Goal: Check status

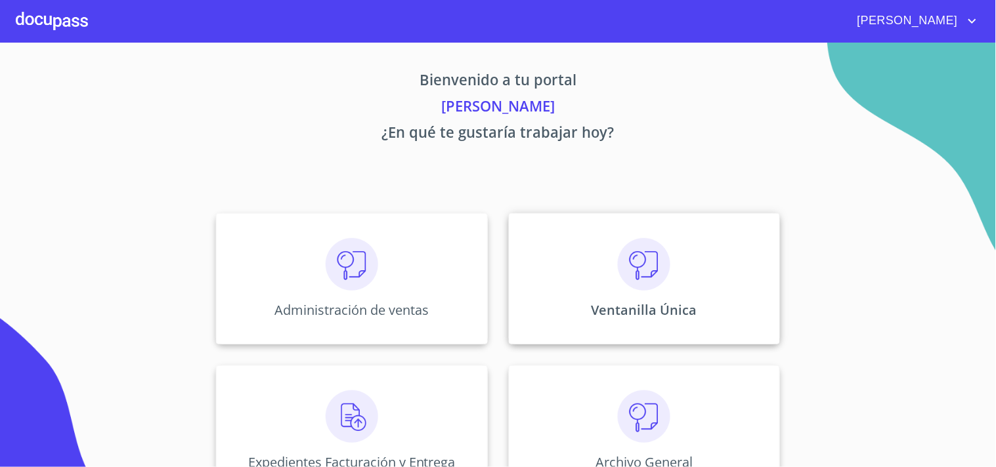
click at [635, 290] on img at bounding box center [644, 264] width 53 height 53
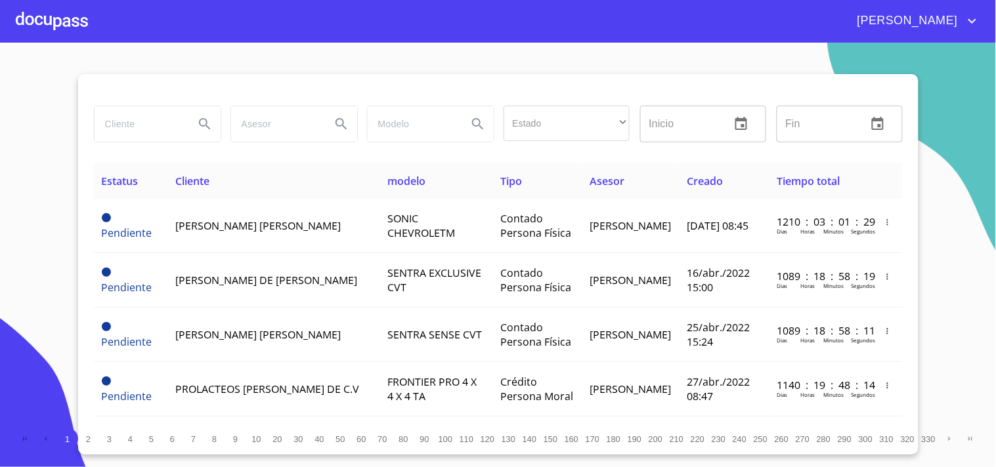
click at [154, 112] on input "search" at bounding box center [139, 123] width 89 height 35
type input "c"
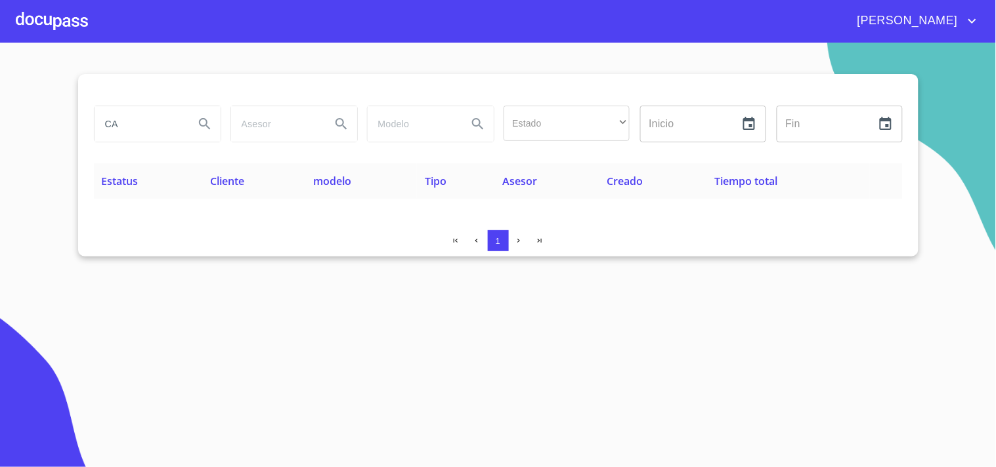
type input "C"
type input "GUILLERMO CASTRO"
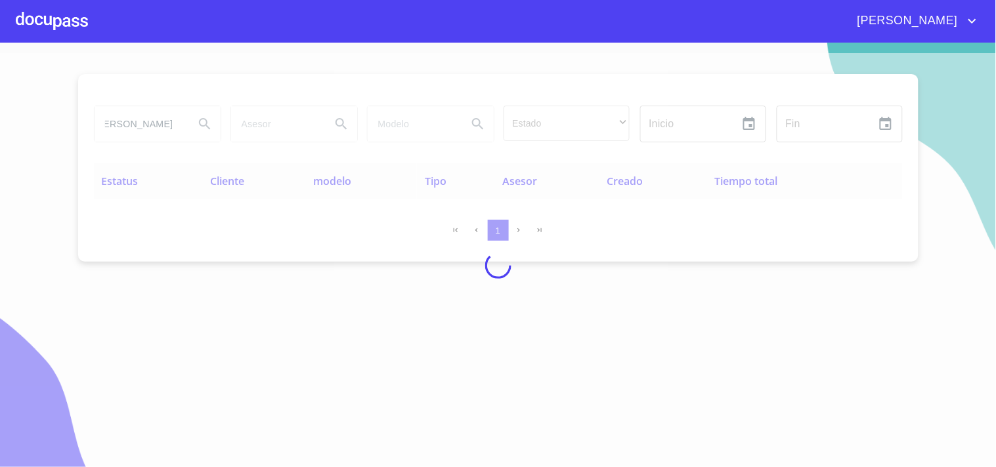
scroll to position [0, 0]
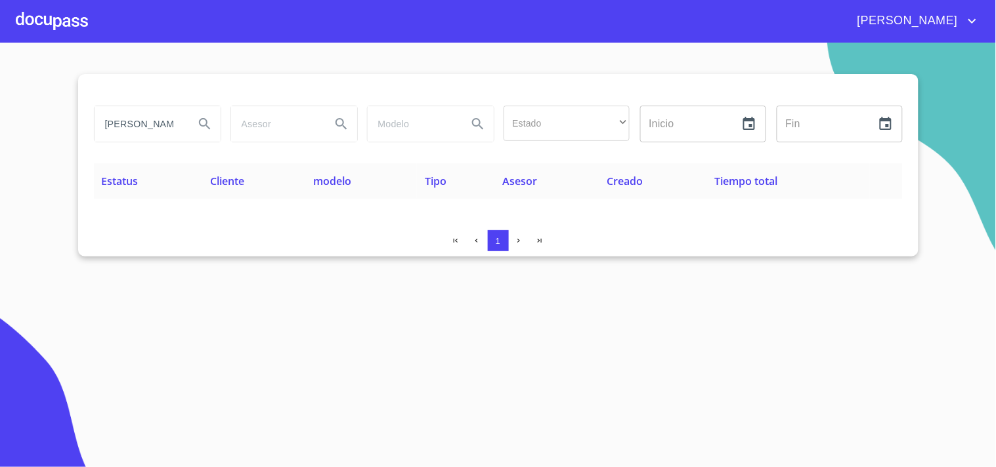
click at [724, 195] on th "Tiempo total" at bounding box center [787, 180] width 163 height 35
drag, startPoint x: 100, startPoint y: 120, endPoint x: 462, endPoint y: 146, distance: 362.7
click at [462, 146] on div "GUILLERMO CASTRO Estado ​ ​ Inicio ​ Fin ​" at bounding box center [498, 123] width 819 height 47
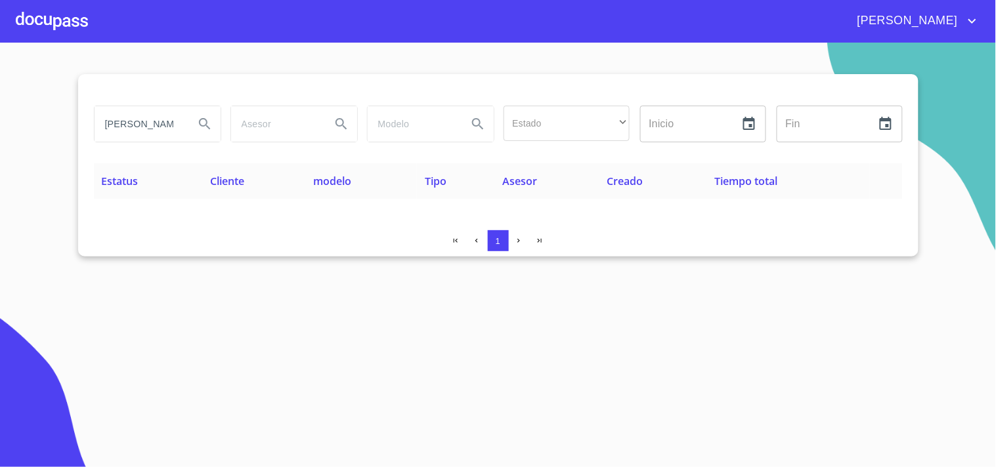
click at [989, 16] on div "[PERSON_NAME]" at bounding box center [498, 21] width 996 height 42
click at [965, 25] on icon "account of current user" at bounding box center [973, 21] width 16 height 16
click at [737, 30] on div at bounding box center [498, 233] width 996 height 467
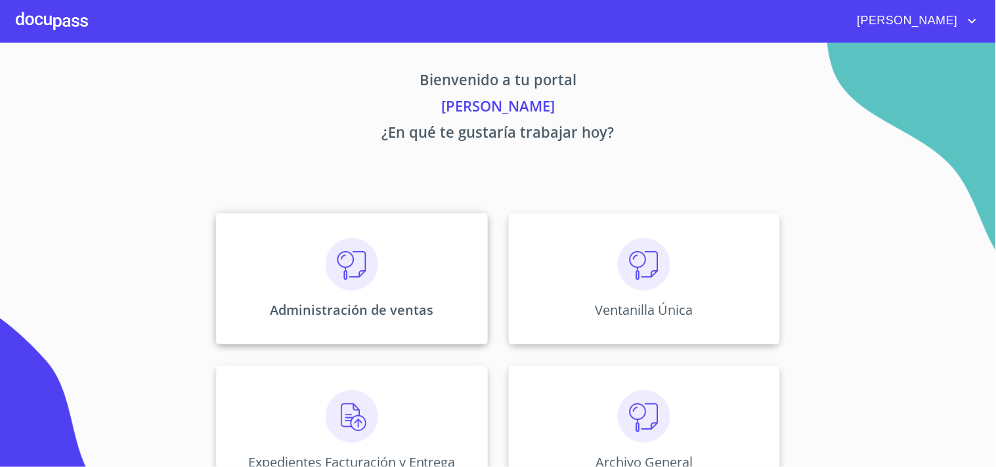
click at [415, 297] on div "Administración de ventas" at bounding box center [351, 278] width 271 height 131
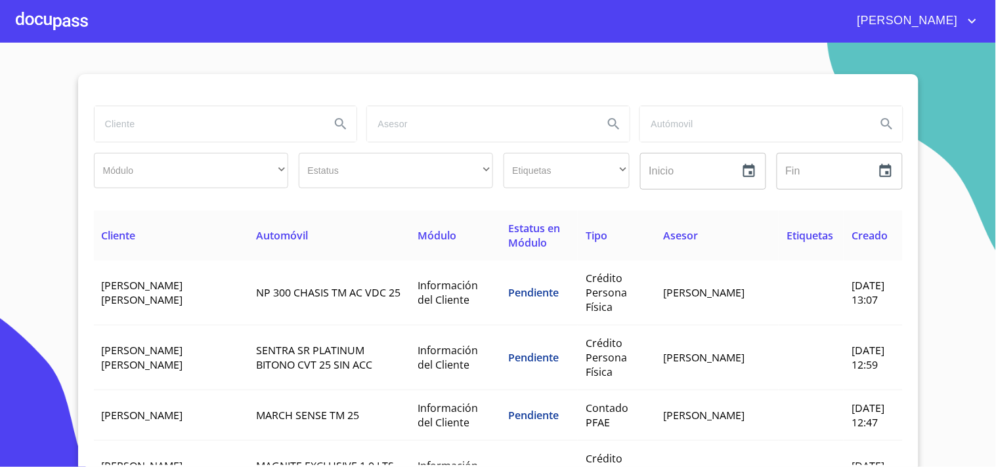
click at [152, 125] on input "search" at bounding box center [208, 123] width 226 height 35
type input "C"
type input "GUILLERMO CASTRO"
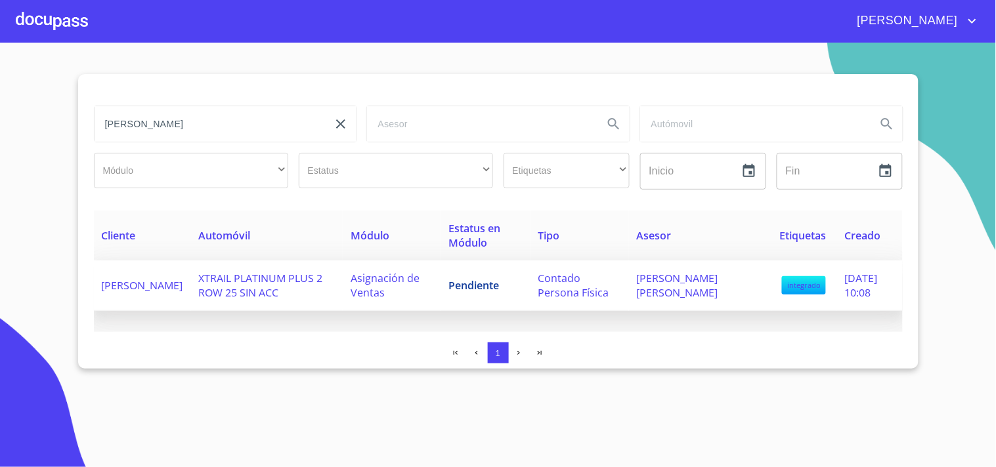
click at [441, 285] on td "Asignación de Ventas" at bounding box center [392, 286] width 98 height 51
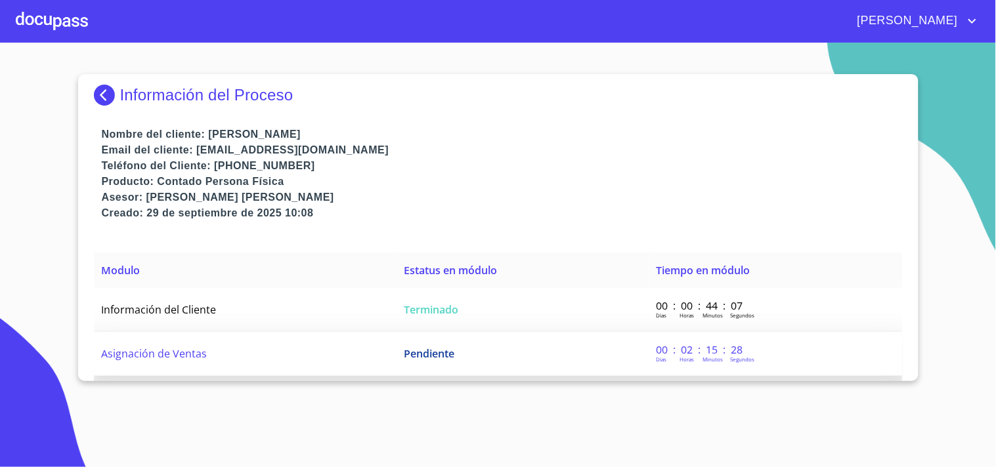
click at [519, 337] on td "Pendiente" at bounding box center [522, 354] width 252 height 44
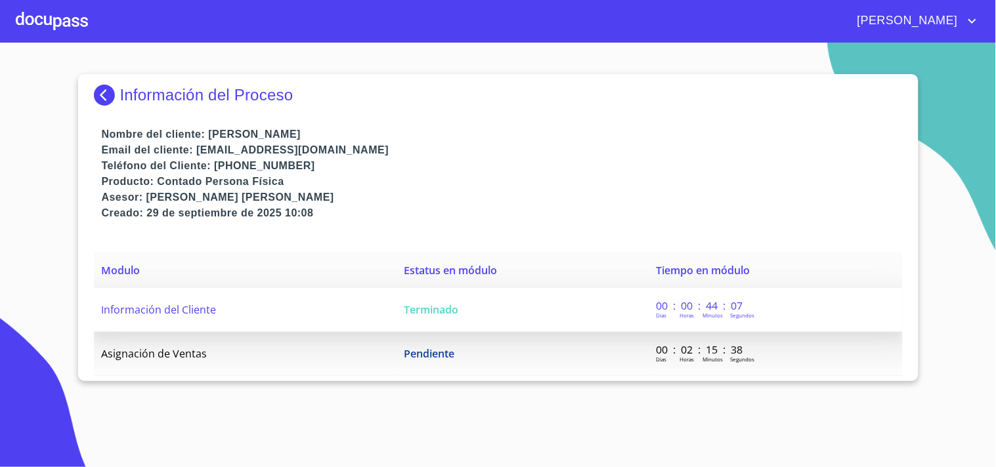
click at [281, 299] on td "Información del Cliente" at bounding box center [245, 310] width 303 height 44
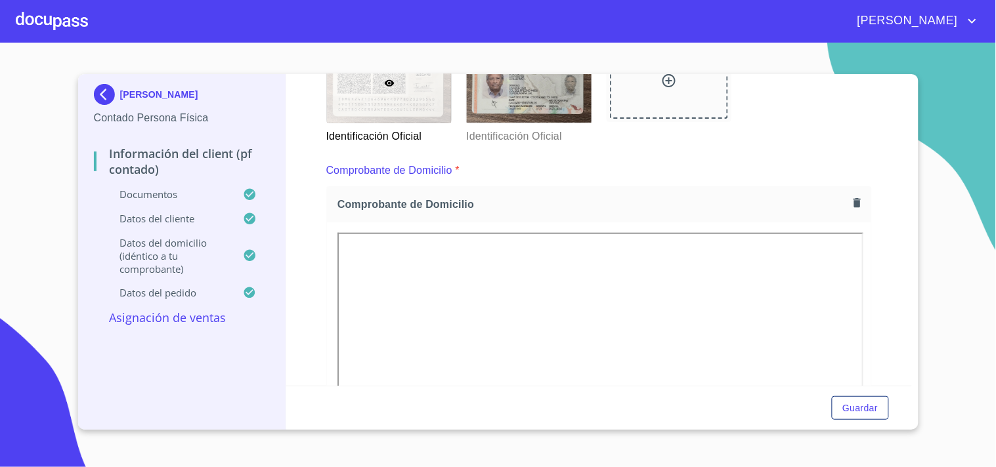
scroll to position [583, 0]
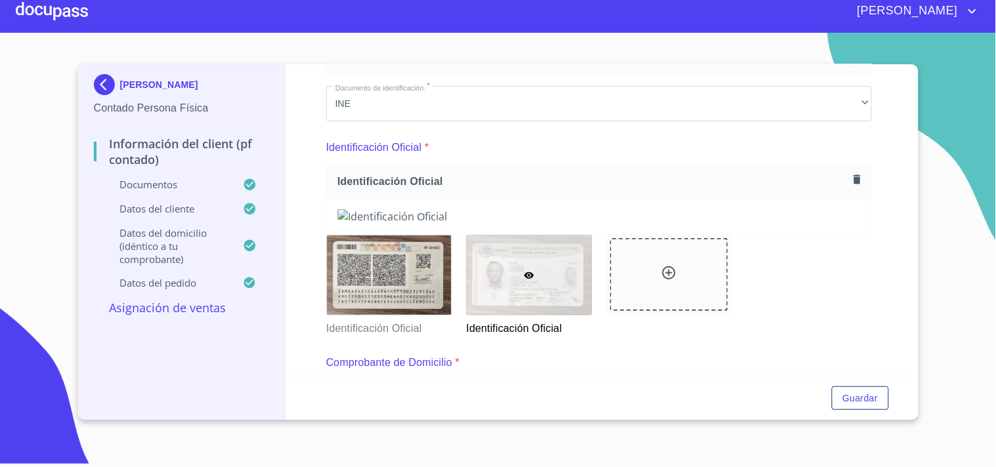
scroll to position [83, 0]
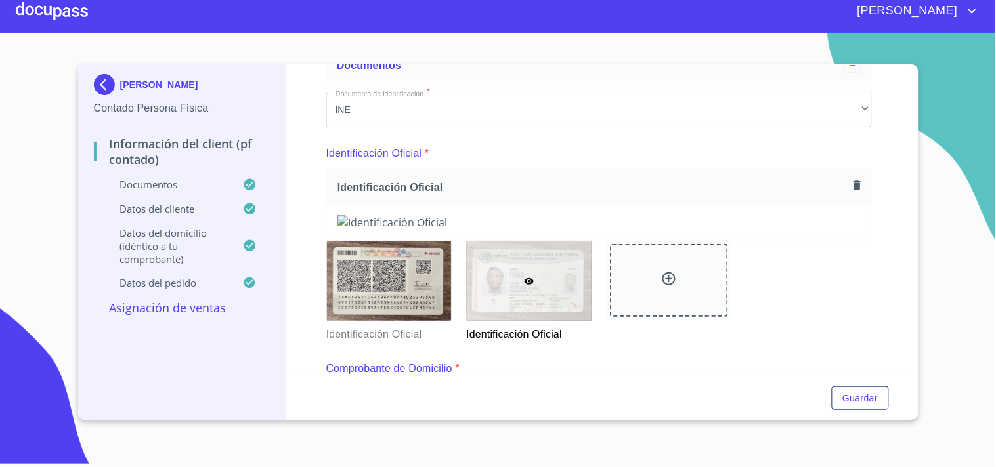
click at [109, 84] on img at bounding box center [107, 84] width 26 height 21
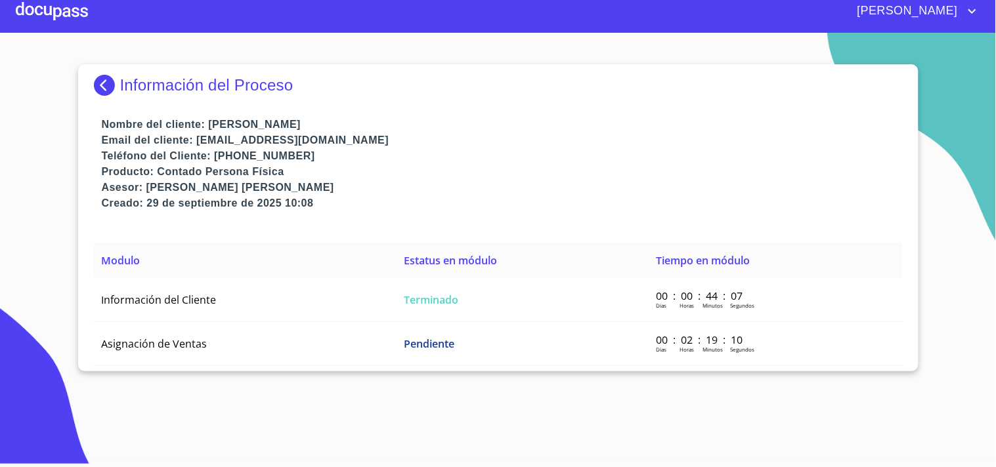
click at [107, 83] on img at bounding box center [107, 85] width 26 height 21
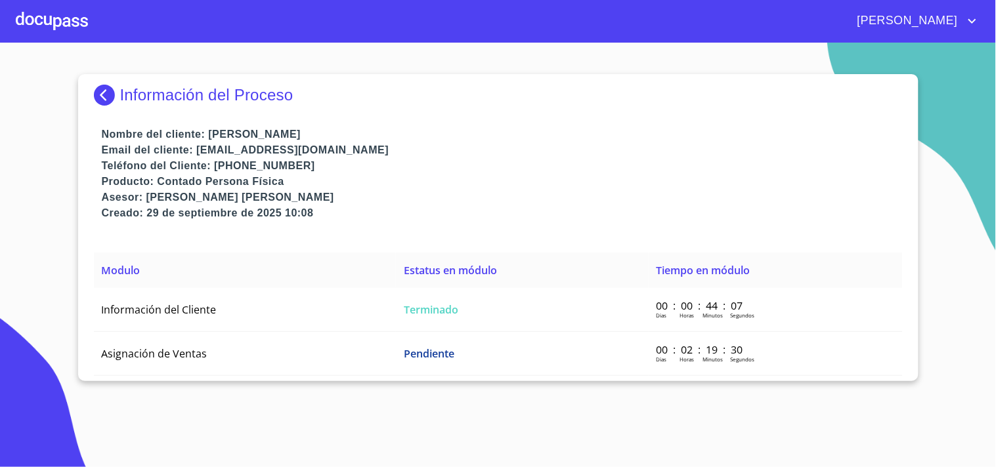
click at [100, 103] on img at bounding box center [107, 95] width 26 height 21
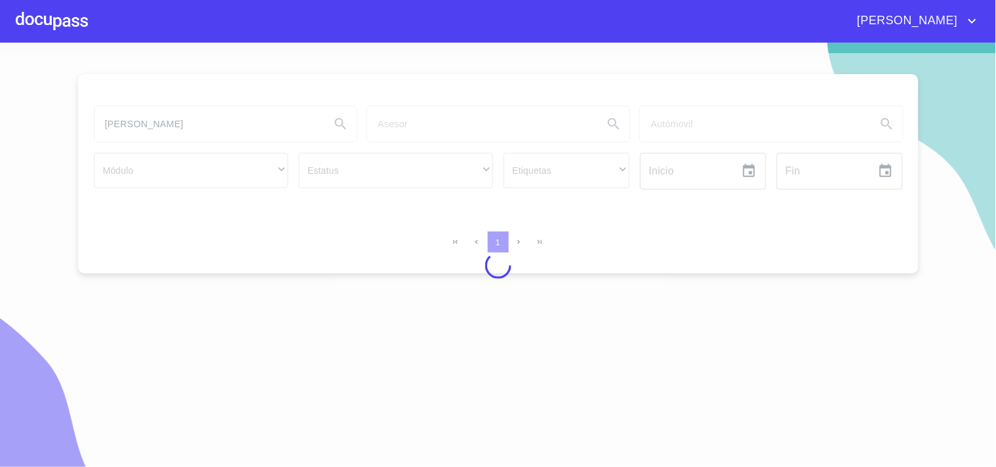
click at [968, 22] on icon "account of current user" at bounding box center [973, 21] width 16 height 16
click at [951, 30] on li "Salir" at bounding box center [959, 28] width 43 height 24
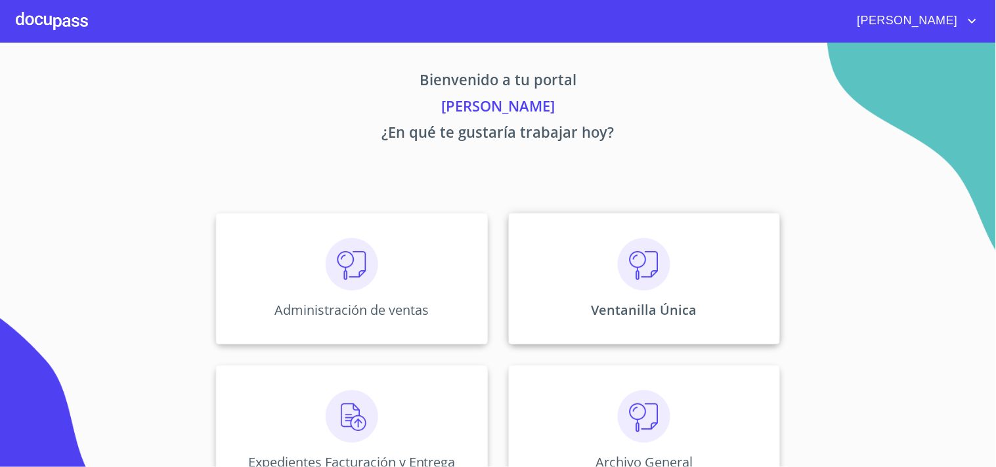
click at [680, 298] on div "Ventanilla Única" at bounding box center [644, 278] width 271 height 131
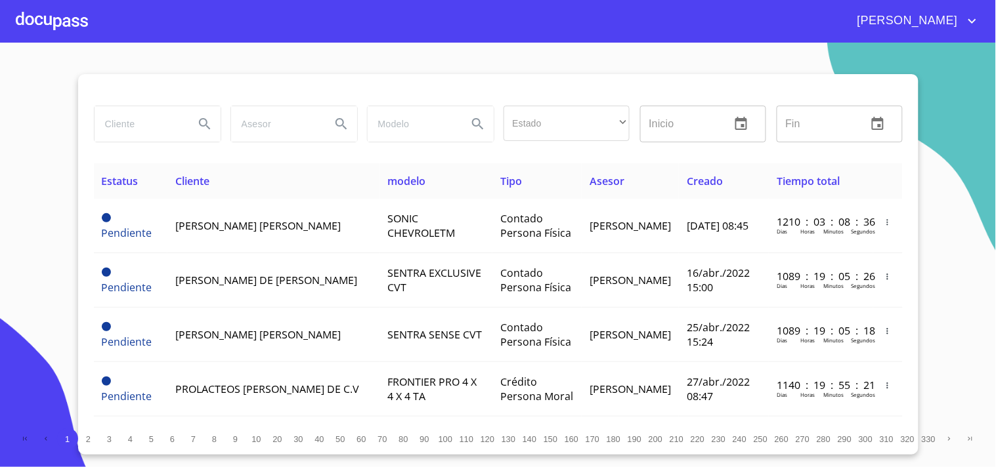
click at [108, 120] on input "search" at bounding box center [139, 123] width 89 height 35
type input "GONZALEZ RIVERA"
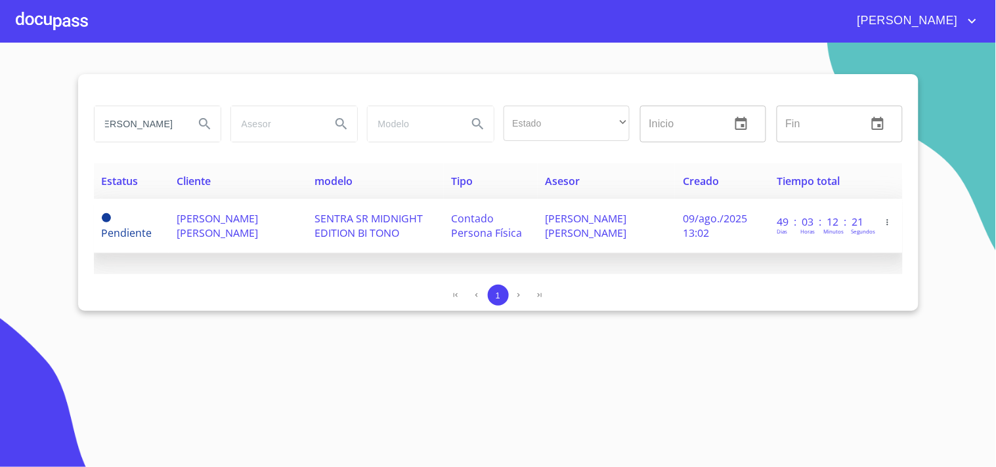
scroll to position [0, 0]
click at [654, 232] on td "FERNANDO ALEJANDRO VELÁZQUEZ GARCÍA" at bounding box center [607, 226] width 138 height 54
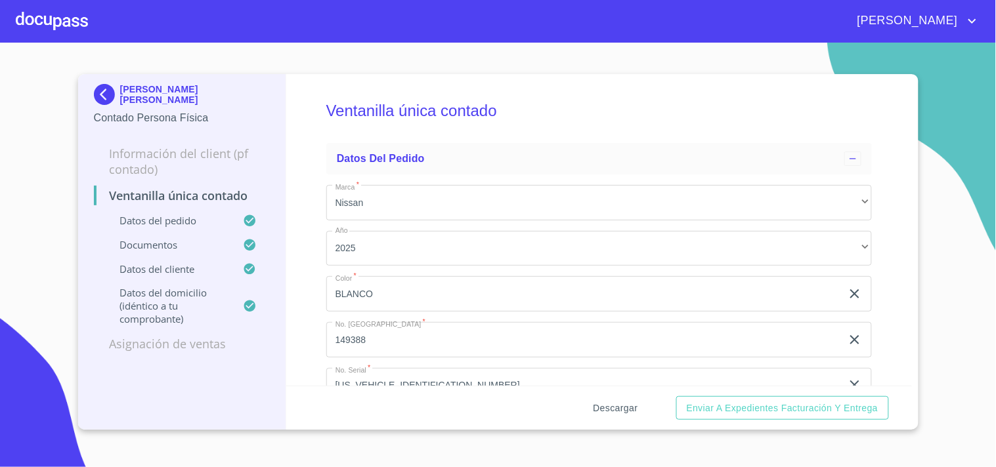
click at [613, 405] on span "Descargar" at bounding box center [616, 409] width 45 height 16
click at [106, 92] on img at bounding box center [107, 94] width 26 height 21
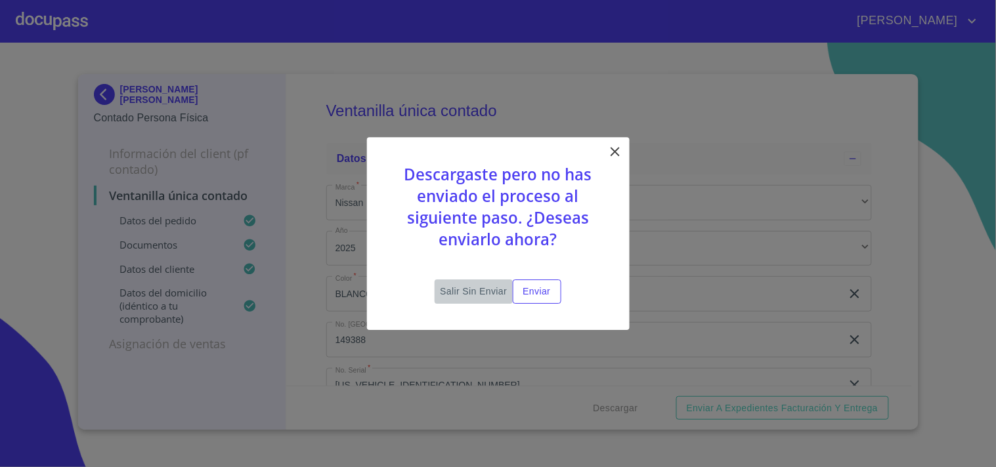
click at [473, 286] on span "Salir sin enviar" at bounding box center [473, 292] width 67 height 16
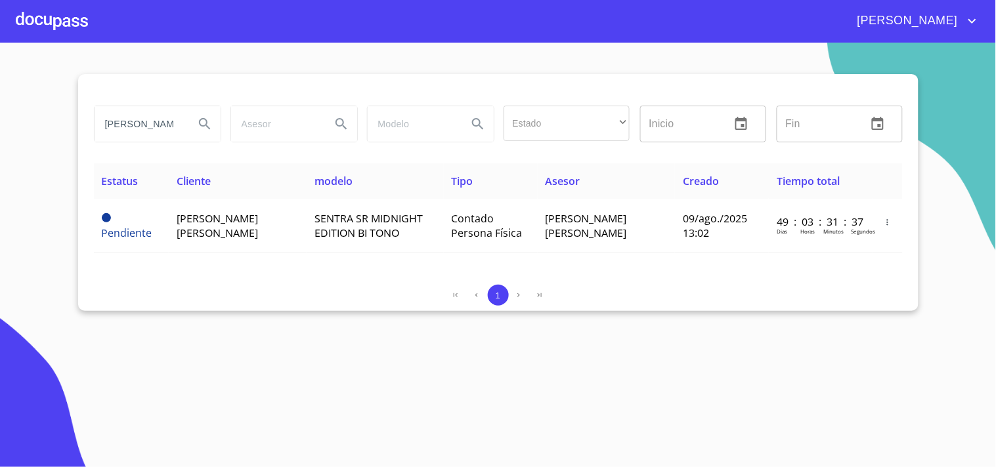
scroll to position [0, 21]
drag, startPoint x: 100, startPoint y: 116, endPoint x: 385, endPoint y: 142, distance: 286.8
click at [385, 142] on div "GONZALEZ RIVERA Estado ​ ​ Inicio ​ Fin ​" at bounding box center [498, 123] width 819 height 47
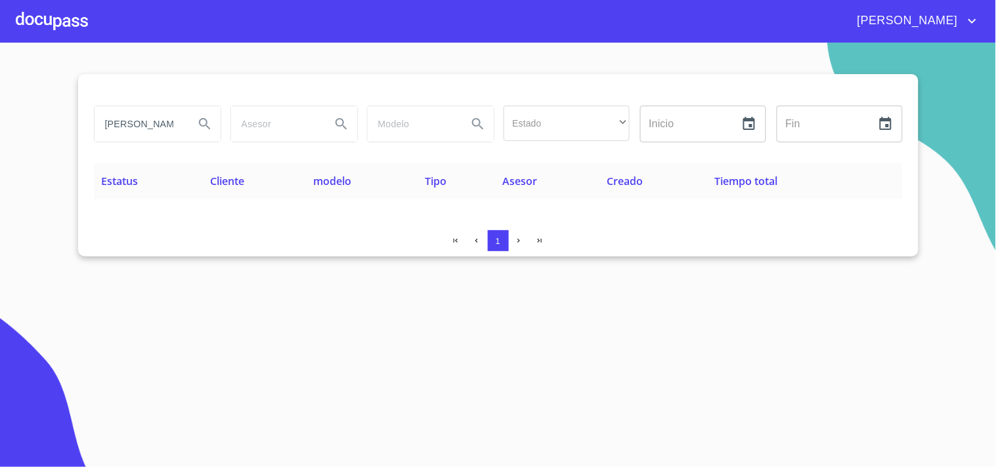
scroll to position [0, 31]
drag, startPoint x: 103, startPoint y: 119, endPoint x: 345, endPoint y: 146, distance: 243.0
click at [345, 146] on div "CASTRO CERVANTES Estado ​ ​ Inicio ​ Fin ​" at bounding box center [498, 123] width 819 height 47
type input "GUILLERMO"
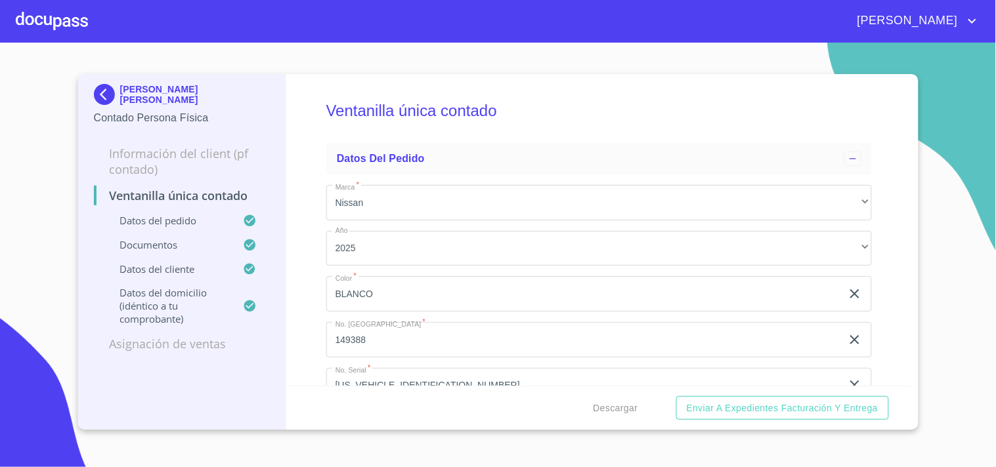
click at [102, 91] on img at bounding box center [107, 94] width 26 height 21
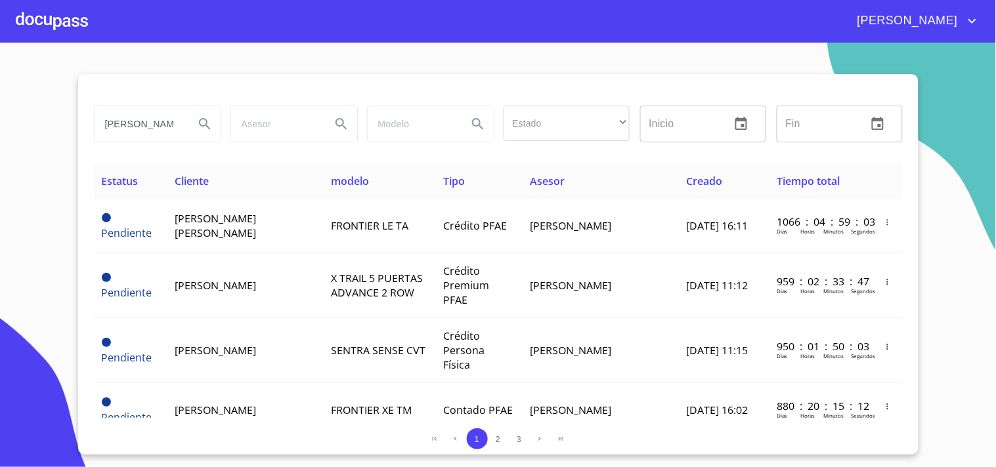
drag, startPoint x: 165, startPoint y: 123, endPoint x: 0, endPoint y: 125, distance: 164.8
click at [0, 125] on section "GUILLERMO Estado ​ ​ Inicio ​ Fin ​ Estatus Cliente modelo Tipo Asesor Creado T…" at bounding box center [498, 255] width 996 height 425
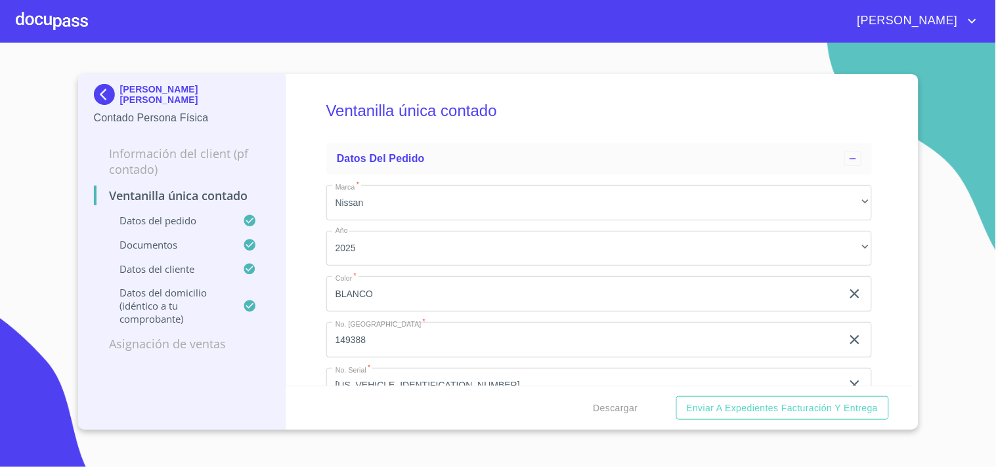
click at [98, 87] on img at bounding box center [107, 94] width 26 height 21
click at [103, 95] on img at bounding box center [107, 94] width 26 height 21
click at [105, 92] on img at bounding box center [107, 94] width 26 height 21
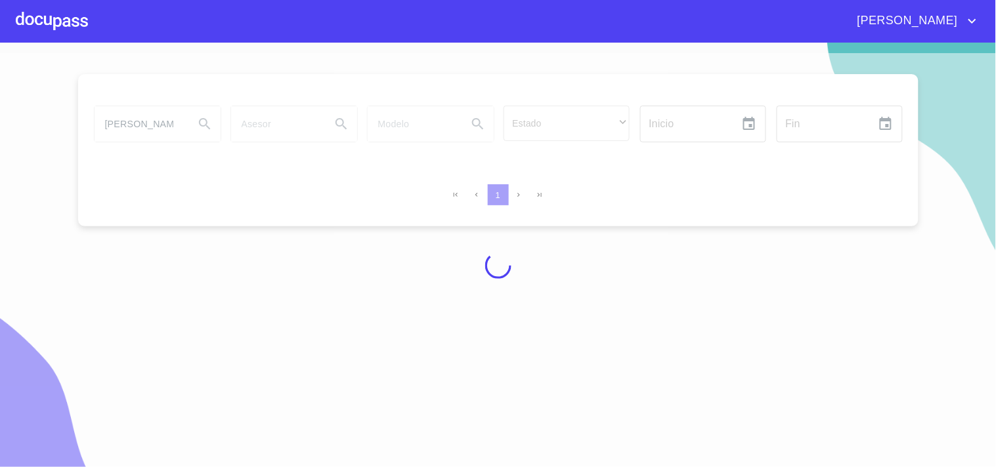
drag, startPoint x: 939, startPoint y: 31, endPoint x: 942, endPoint y: 47, distance: 16.0
click at [938, 31] on div "[PERSON_NAME]" at bounding box center [498, 21] width 996 height 42
click at [975, 30] on span "[PERSON_NAME]" at bounding box center [914, 21] width 133 height 21
click at [968, 37] on li "Salir" at bounding box center [959, 28] width 43 height 24
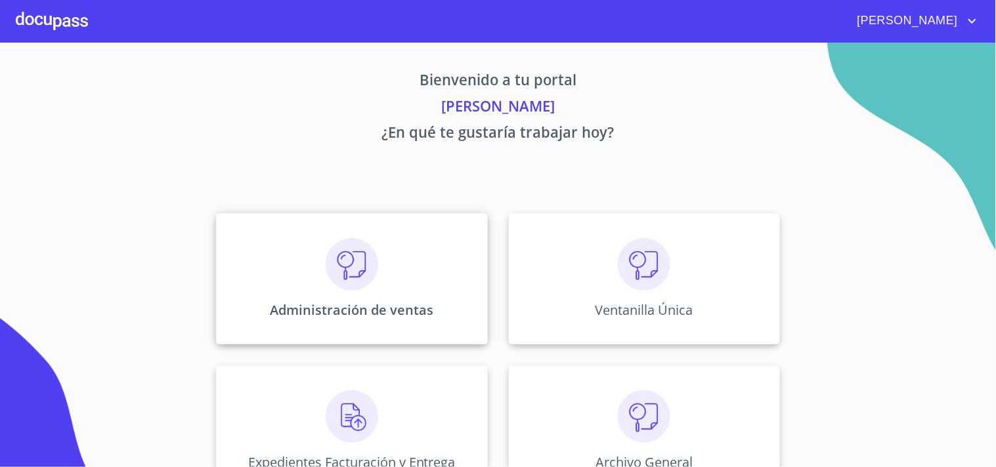
click at [414, 293] on div "Administración de ventas" at bounding box center [351, 278] width 271 height 131
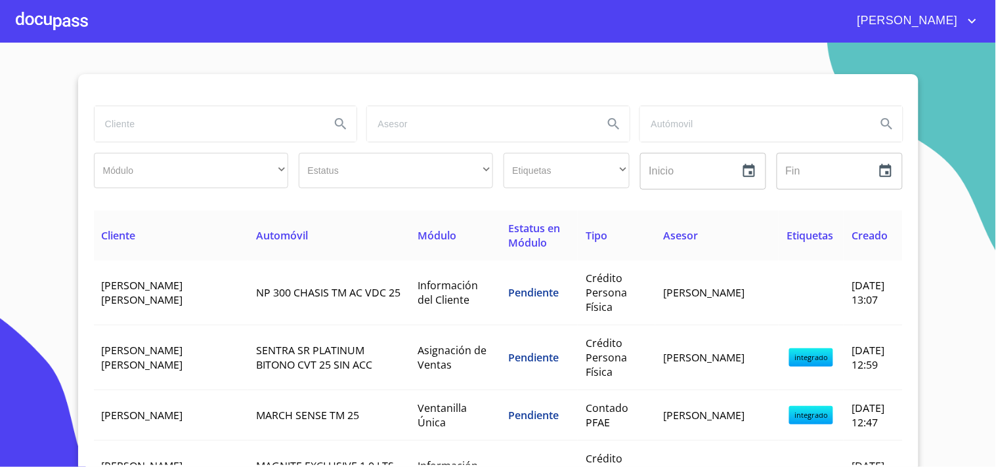
click at [158, 126] on input "search" at bounding box center [208, 123] width 226 height 35
type input "[PERSON_NAME]"
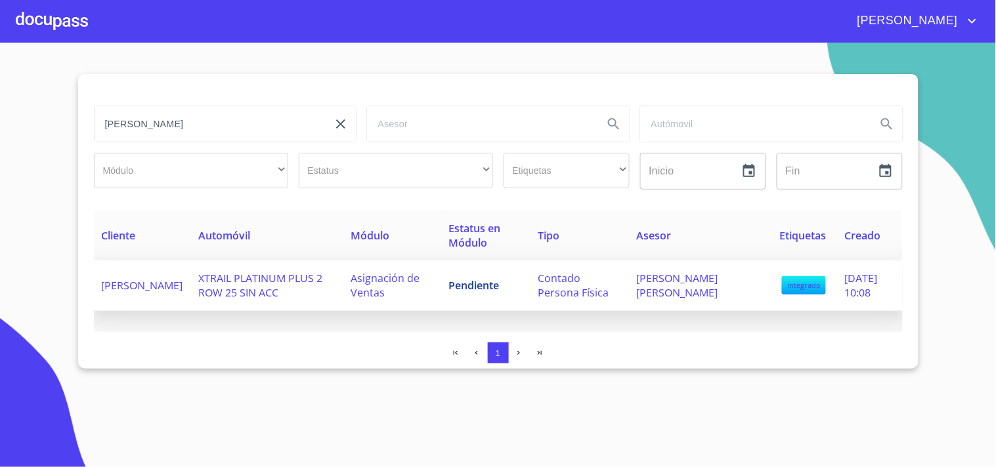
click at [455, 278] on td "Pendiente" at bounding box center [485, 286] width 89 height 51
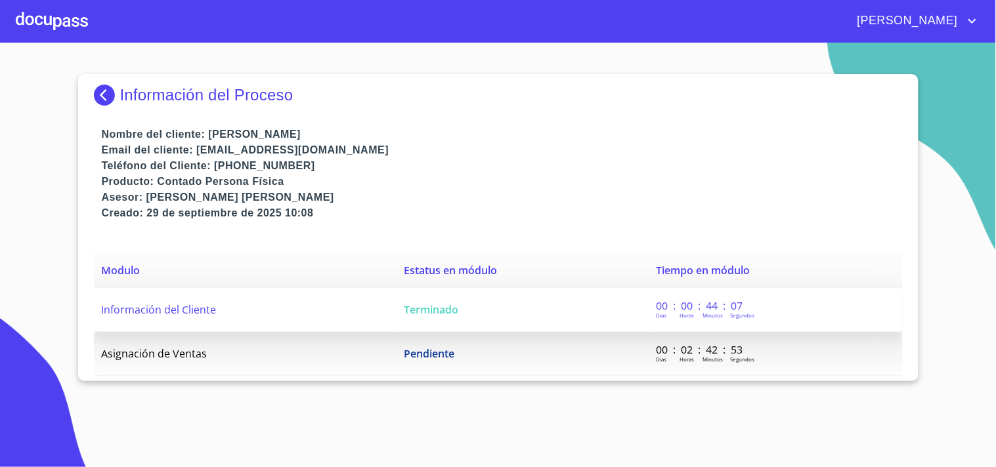
click at [489, 311] on td "Terminado" at bounding box center [522, 310] width 252 height 44
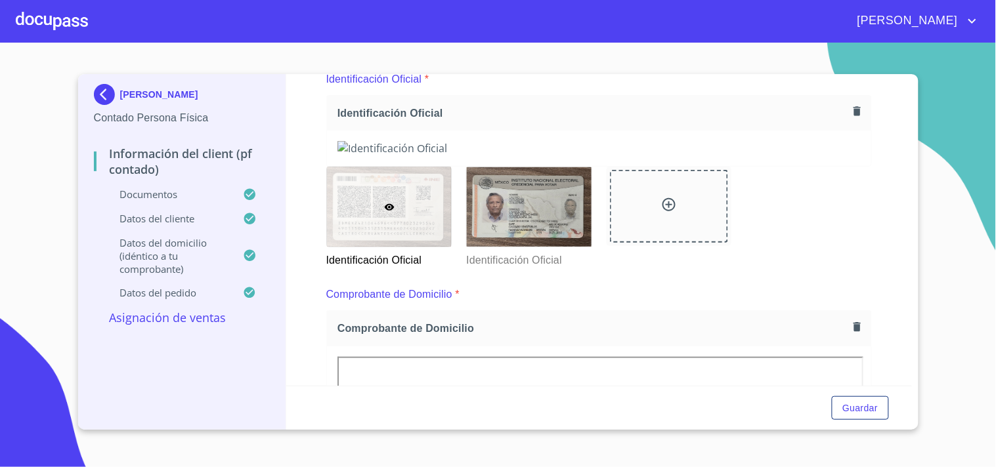
scroll to position [146, 0]
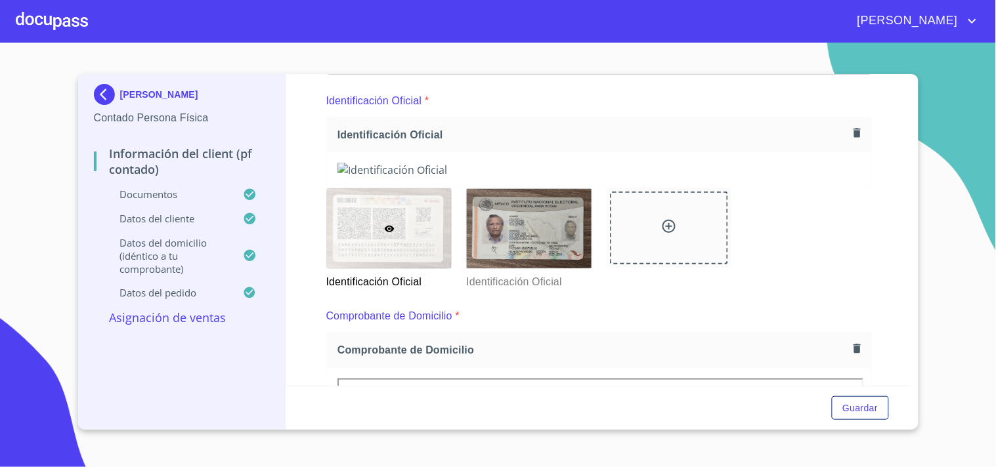
click at [714, 177] on img at bounding box center [598, 170] width 523 height 14
drag, startPoint x: 674, startPoint y: 283, endPoint x: 578, endPoint y: 303, distance: 98.0
click at [578, 177] on img at bounding box center [598, 170] width 523 height 14
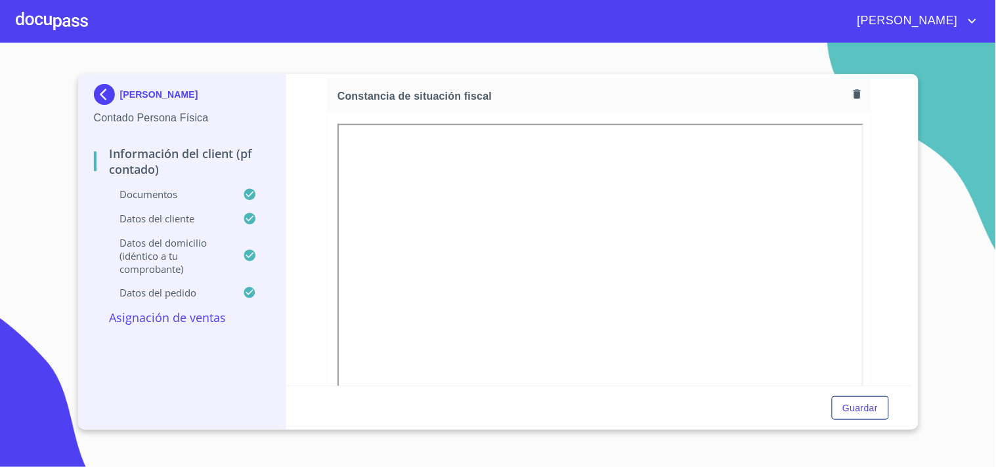
scroll to position [1459, 0]
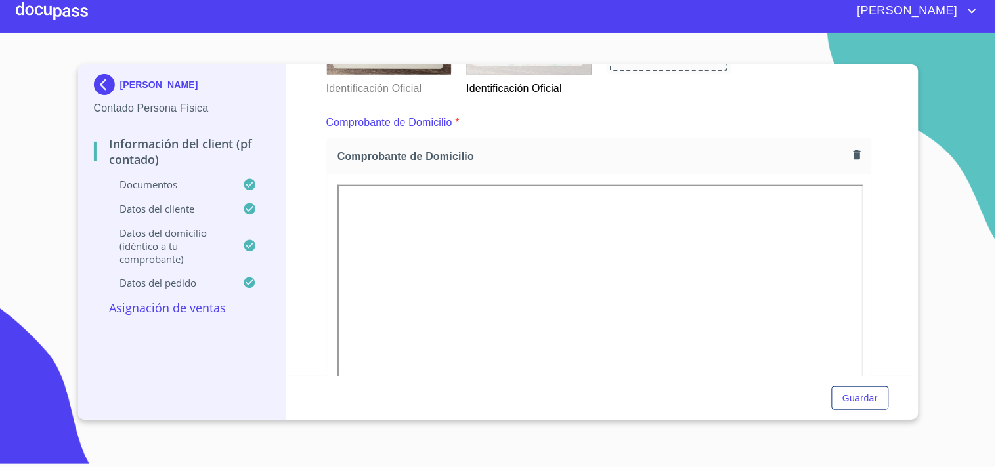
scroll to position [448, 0]
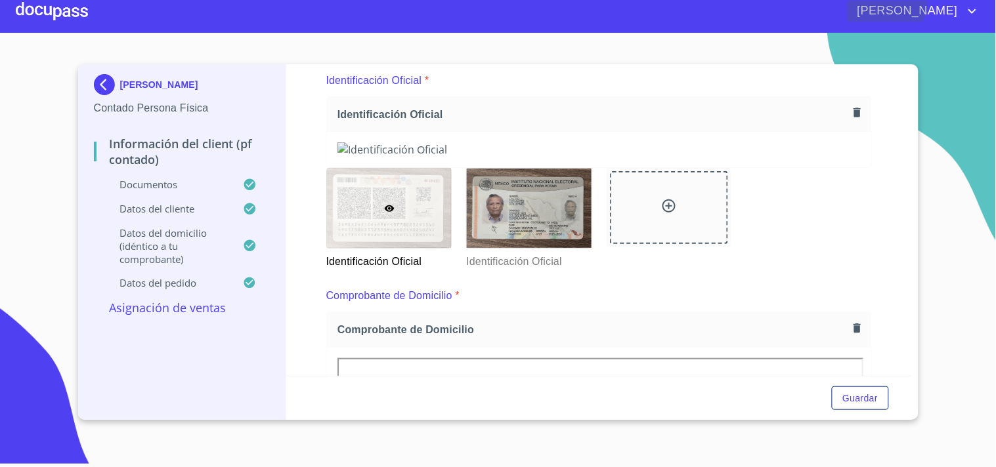
click at [953, 2] on span "[PERSON_NAME]" at bounding box center [906, 11] width 117 height 21
click at [973, 23] on li "Salir" at bounding box center [959, 28] width 43 height 24
